Goal: Find specific page/section: Find specific page/section

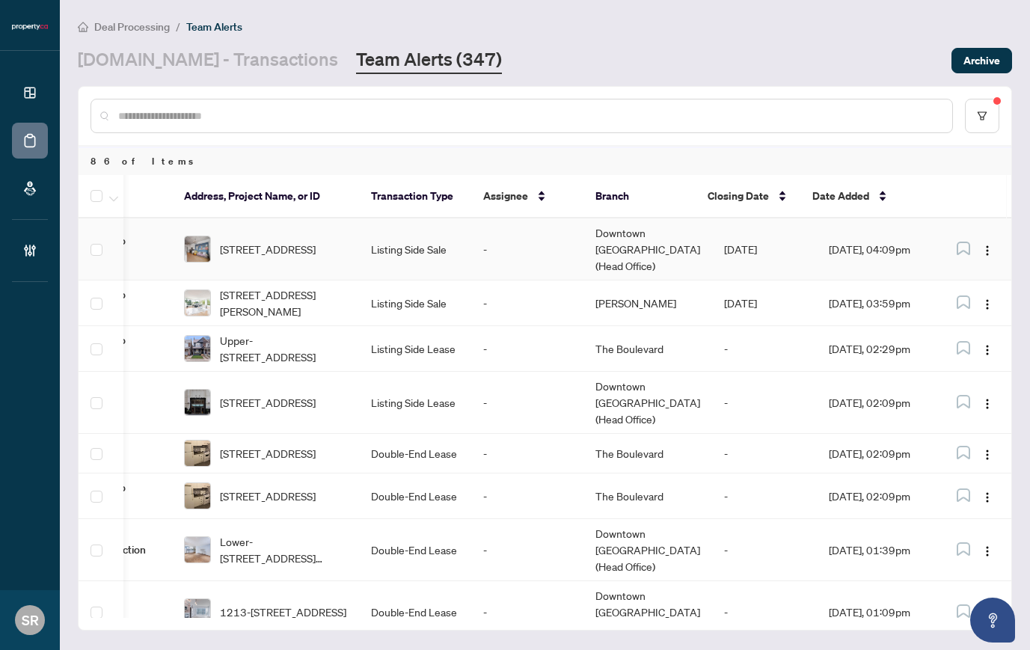
click at [740, 248] on td "Dec/23/2025" at bounding box center [764, 249] width 105 height 62
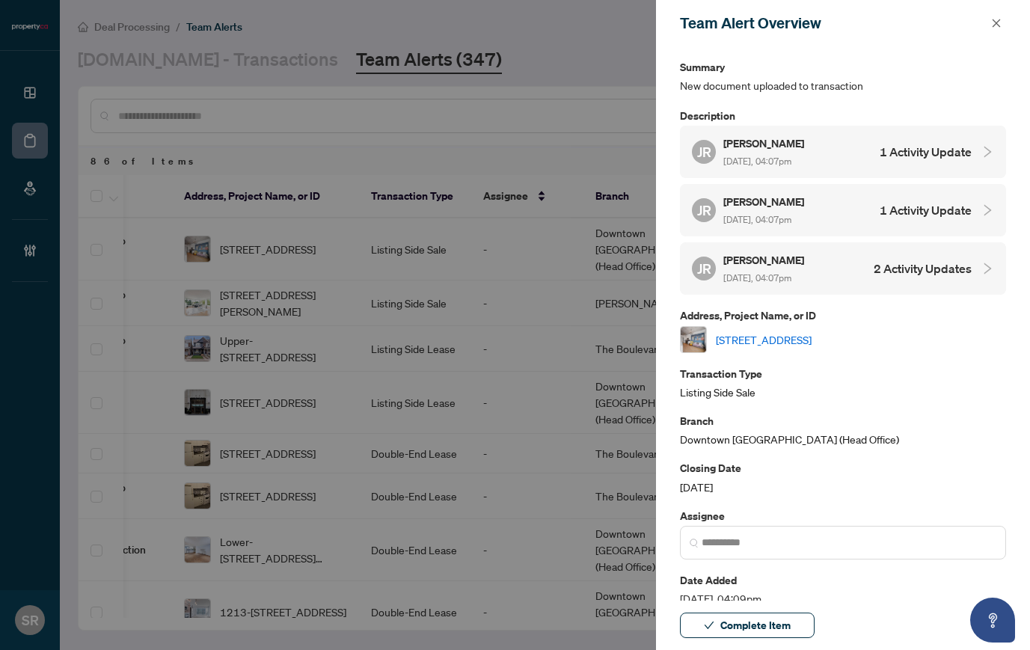
click at [790, 340] on link "[STREET_ADDRESS]" at bounding box center [764, 339] width 96 height 16
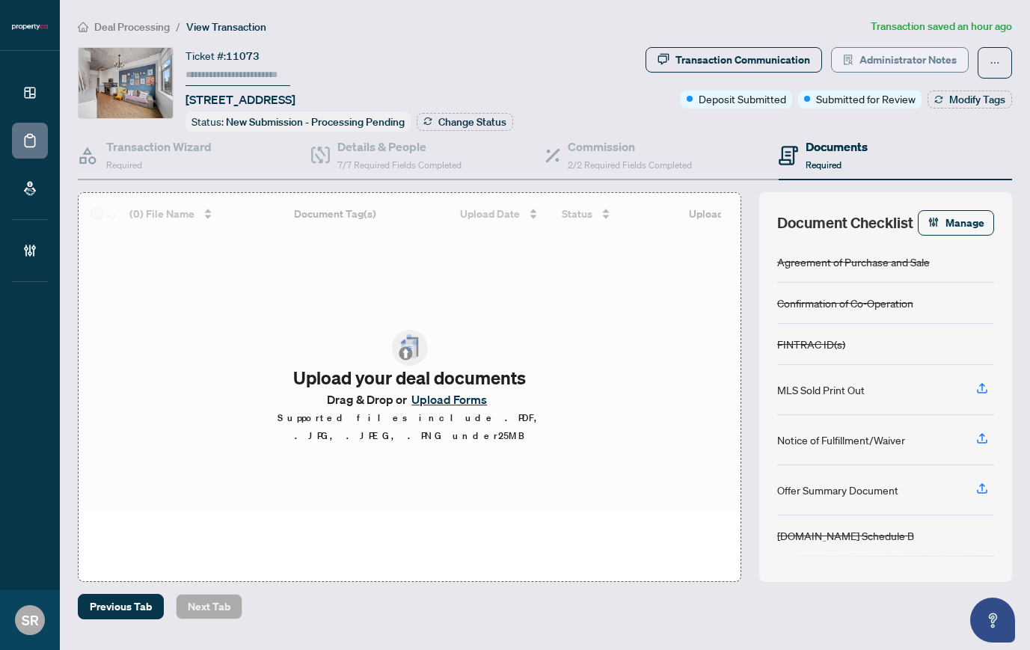
click at [929, 60] on span "Administrator Notes" at bounding box center [907, 60] width 97 height 24
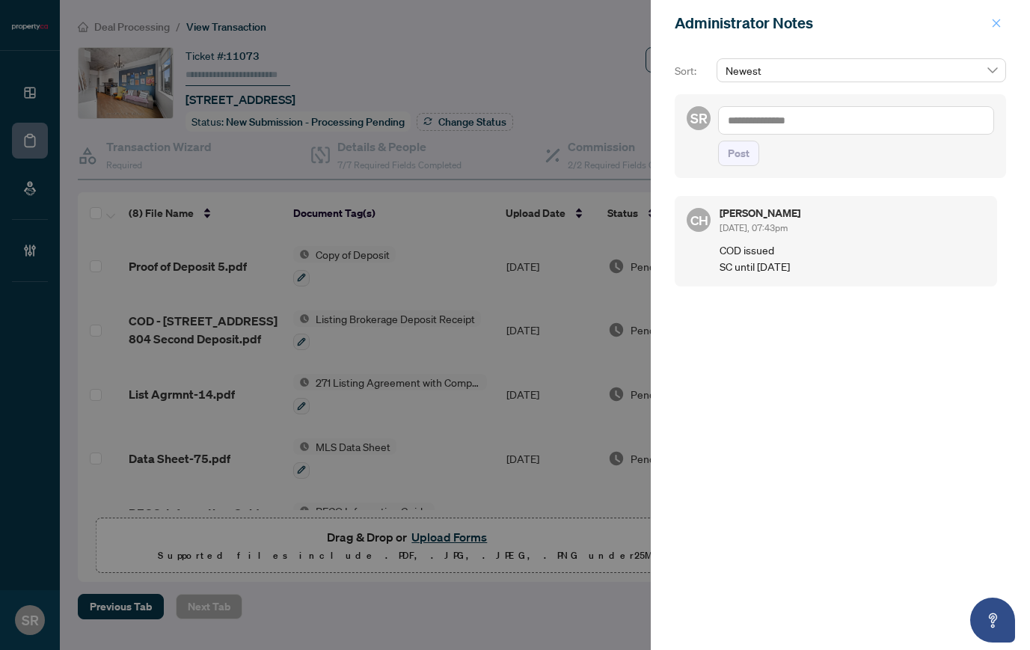
click at [999, 25] on icon "close" at bounding box center [996, 23] width 10 height 10
